Goal: Find specific page/section: Find specific page/section

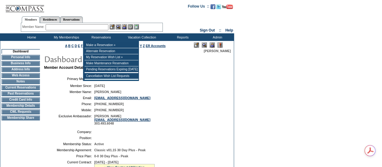
click at [65, 30] on input "text" at bounding box center [77, 27] width 63 height 6
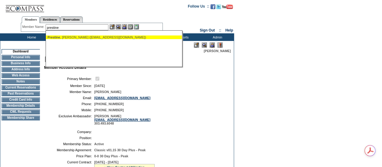
click at [70, 38] on div "[PERSON_NAME] ([EMAIL_ADDRESS][DOMAIN_NAME])" at bounding box center [113, 37] width 133 height 4
type input "[PERSON_NAME] ([EMAIL_ADDRESS][DOMAIN_NAME])"
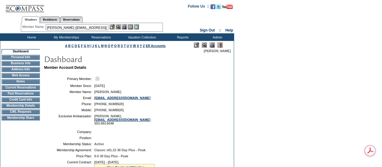
click at [125, 27] on img at bounding box center [124, 26] width 5 height 5
click at [120, 28] on img at bounding box center [118, 26] width 5 height 5
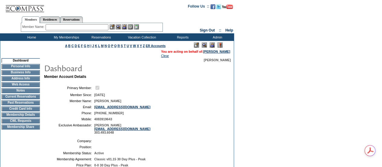
click at [20, 110] on td "Credit Card Info" at bounding box center [21, 108] width 38 height 5
